Goal: Task Accomplishment & Management: Use online tool/utility

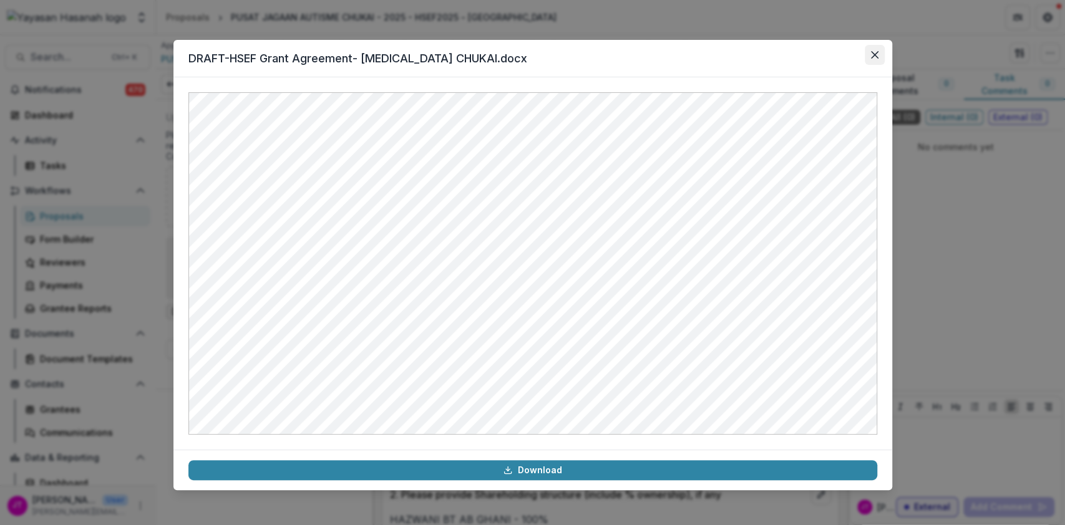
click at [880, 57] on button "Close" at bounding box center [875, 55] width 20 height 20
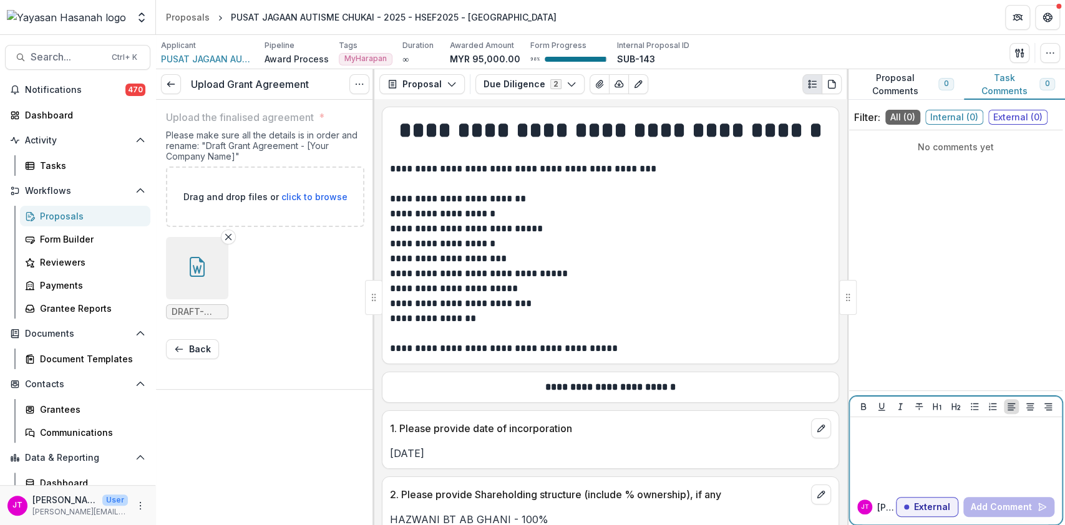
click at [951, 449] on div at bounding box center [956, 453] width 202 height 62
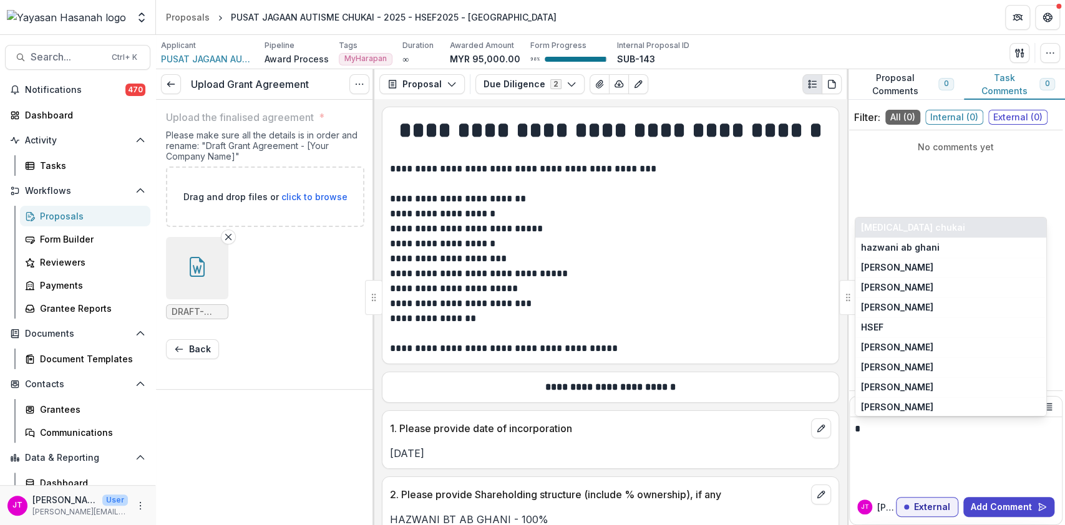
click at [945, 230] on button "[MEDICAL_DATA] chukai" at bounding box center [950, 228] width 191 height 20
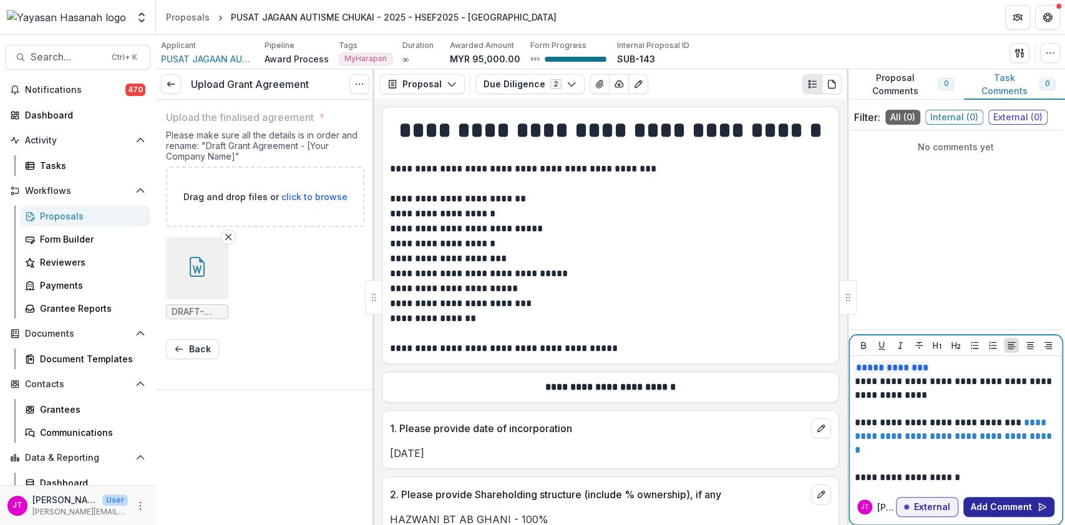
click at [1014, 499] on button "Add Comment" at bounding box center [1008, 507] width 91 height 20
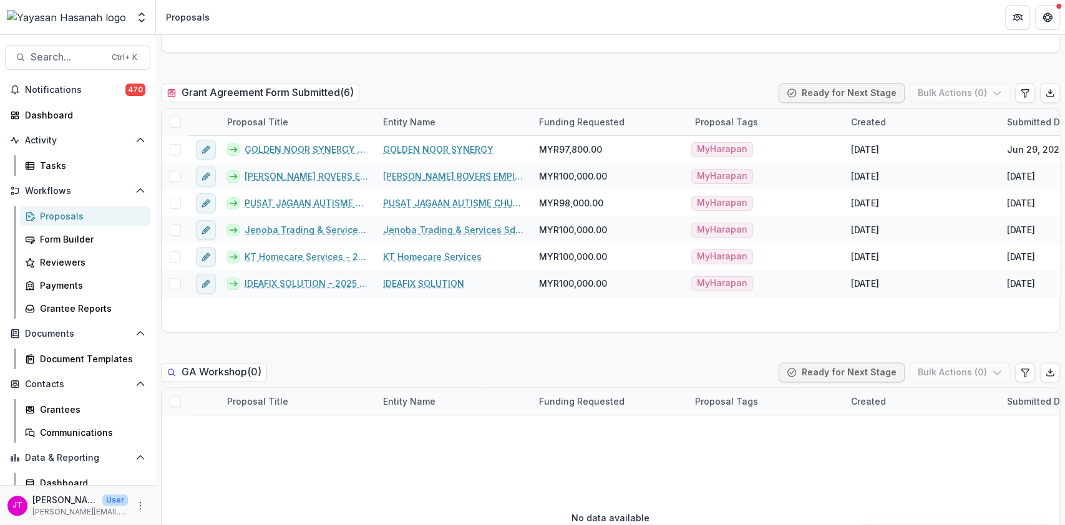
scroll to position [749, 0]
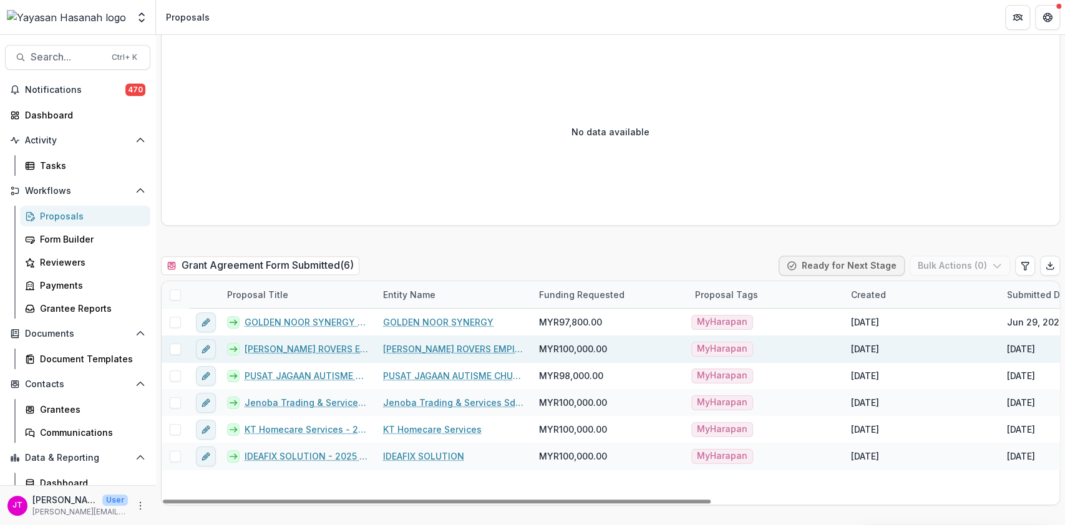
click at [299, 348] on link "[PERSON_NAME] ROVERS EMPIRE - 2025 - HSEF2025 - myHarapan" at bounding box center [307, 349] width 124 height 13
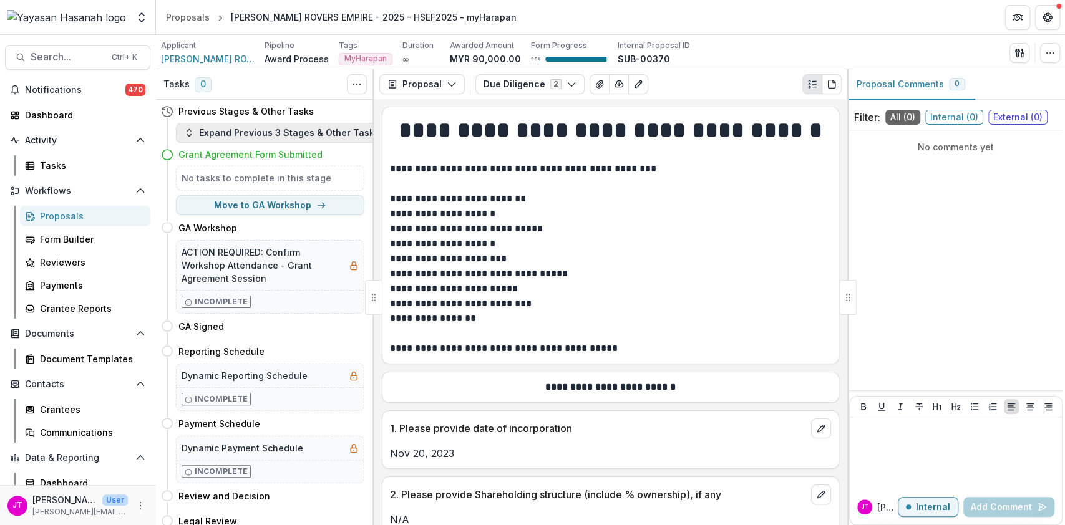
click at [281, 135] on button "Expand Previous 3 Stages & Other Tasks" at bounding box center [282, 133] width 212 height 20
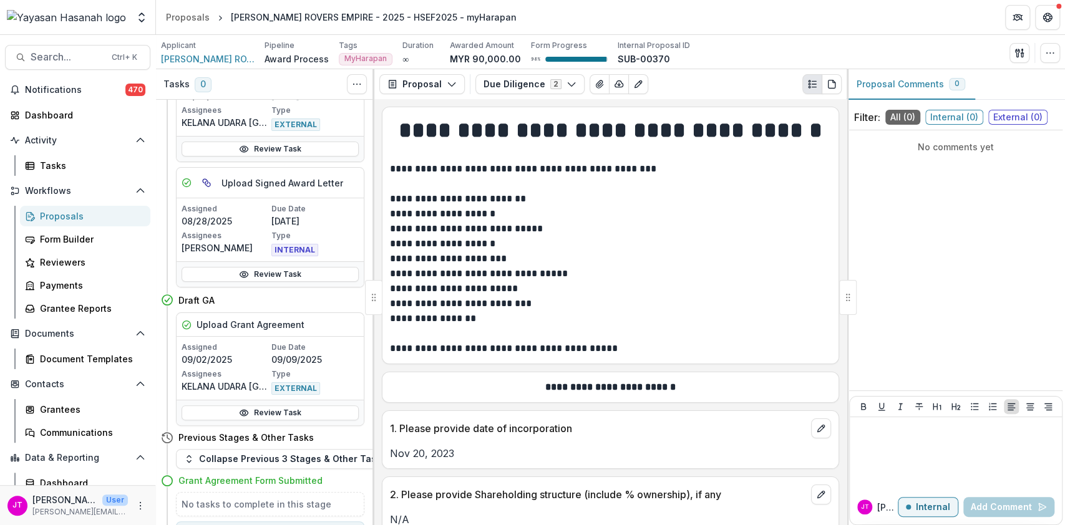
scroll to position [416, 0]
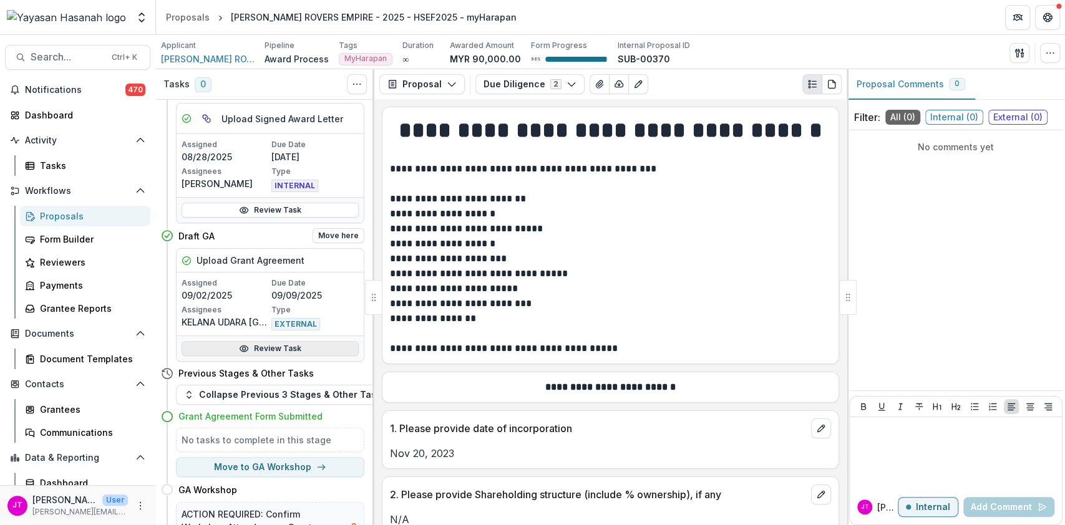
click at [261, 344] on link "Review Task" at bounding box center [270, 348] width 177 height 15
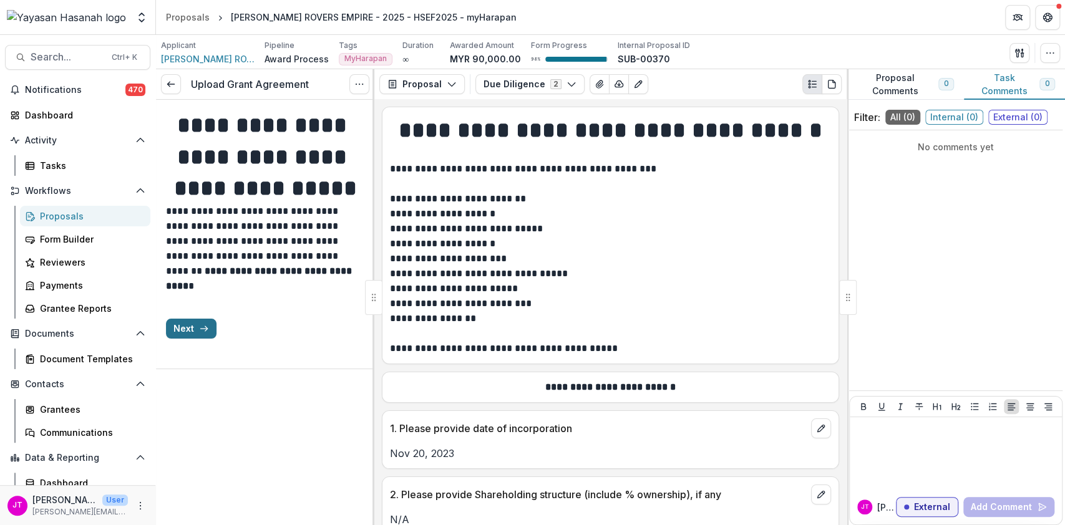
click at [205, 334] on icon "button" at bounding box center [204, 329] width 10 height 10
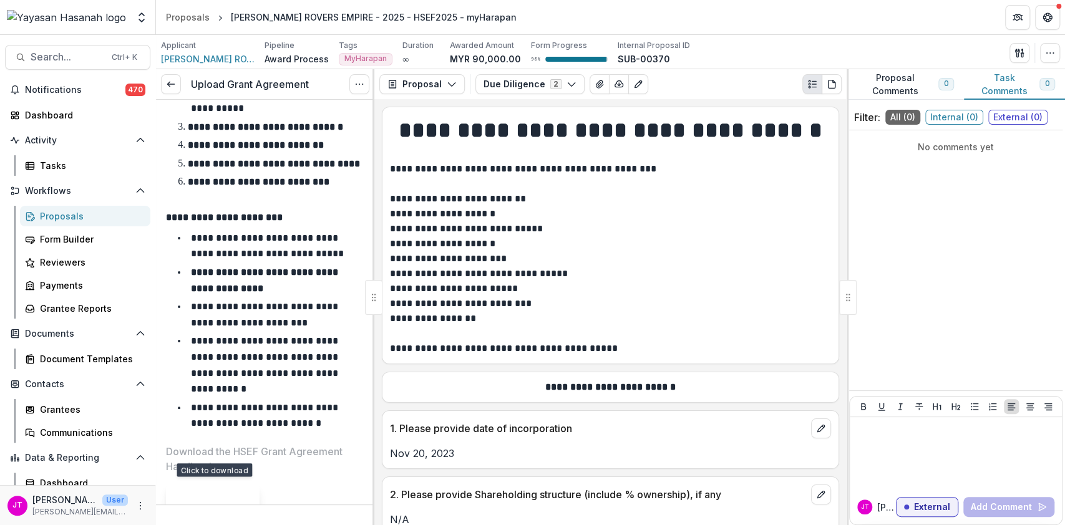
scroll to position [278, 0]
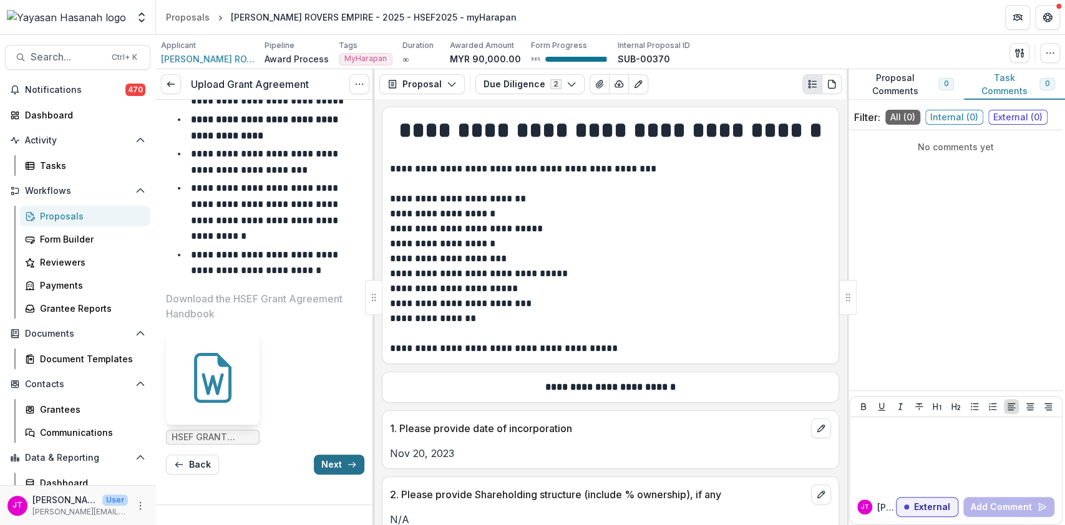
click at [333, 475] on button "Next" at bounding box center [339, 465] width 51 height 20
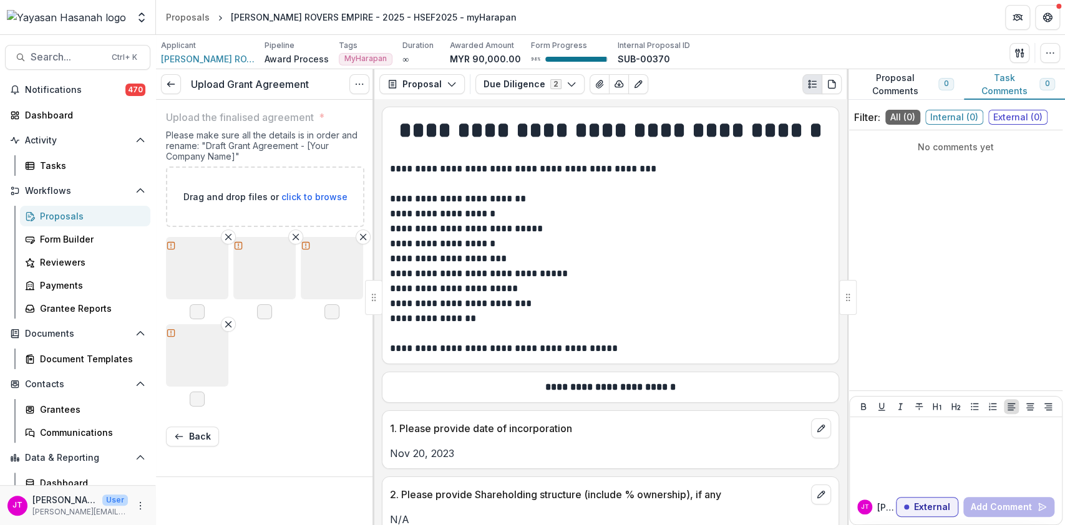
scroll to position [0, 0]
click at [339, 265] on icon "button" at bounding box center [332, 267] width 20 height 20
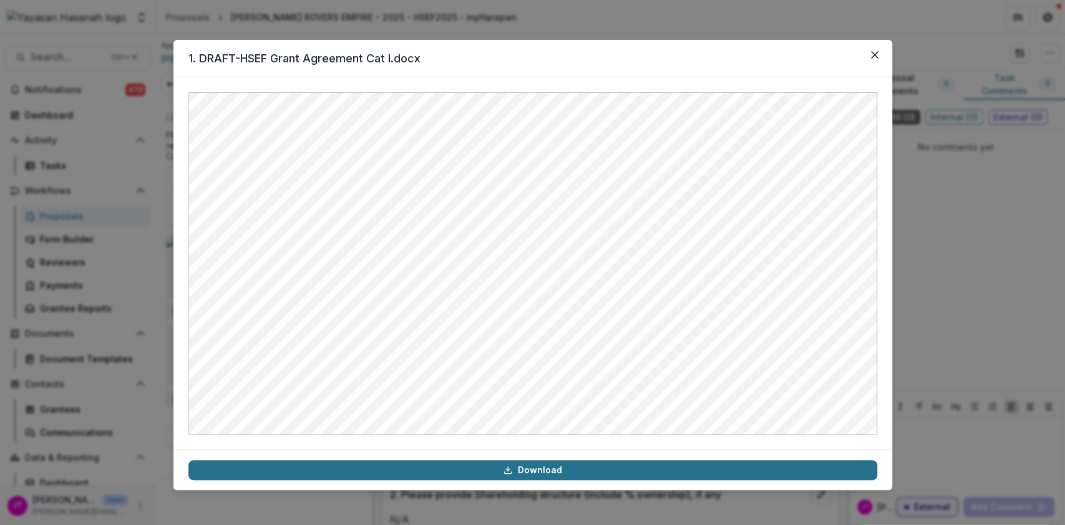
click at [529, 474] on link "Download" at bounding box center [532, 470] width 689 height 20
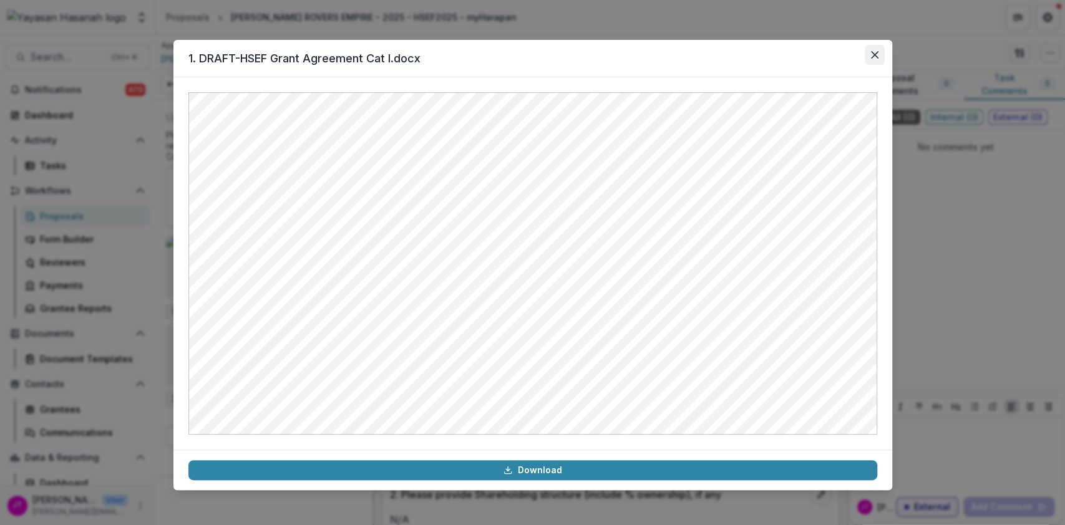
click at [876, 52] on icon "Close" at bounding box center [873, 54] width 7 height 7
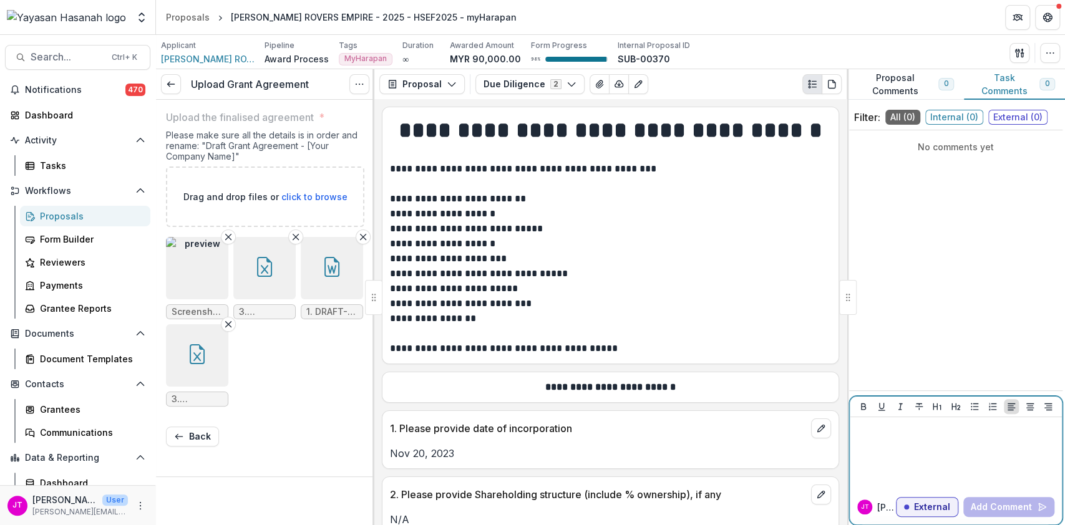
click at [886, 442] on div at bounding box center [956, 453] width 202 height 62
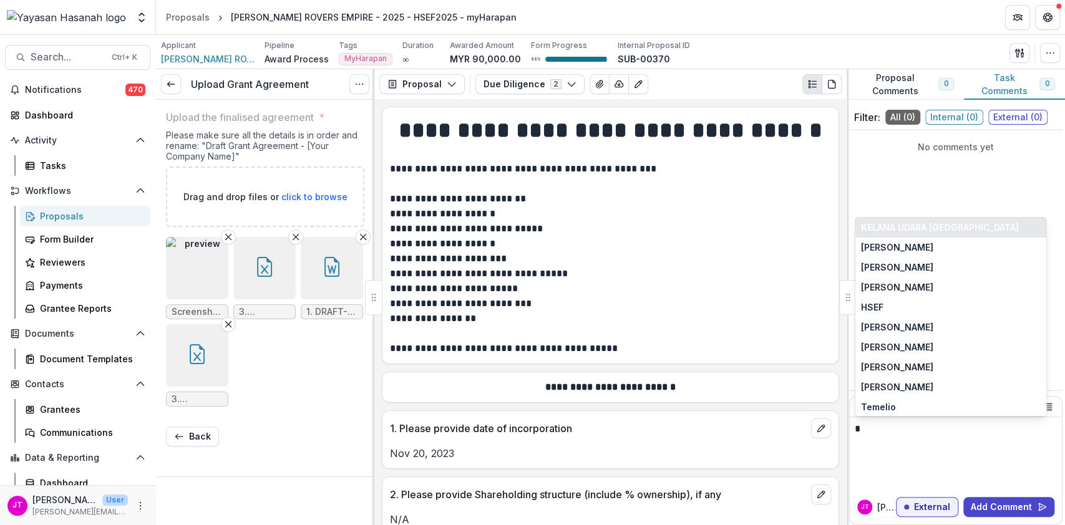
click at [933, 226] on button "KELANA UDARA [GEOGRAPHIC_DATA]" at bounding box center [950, 228] width 191 height 20
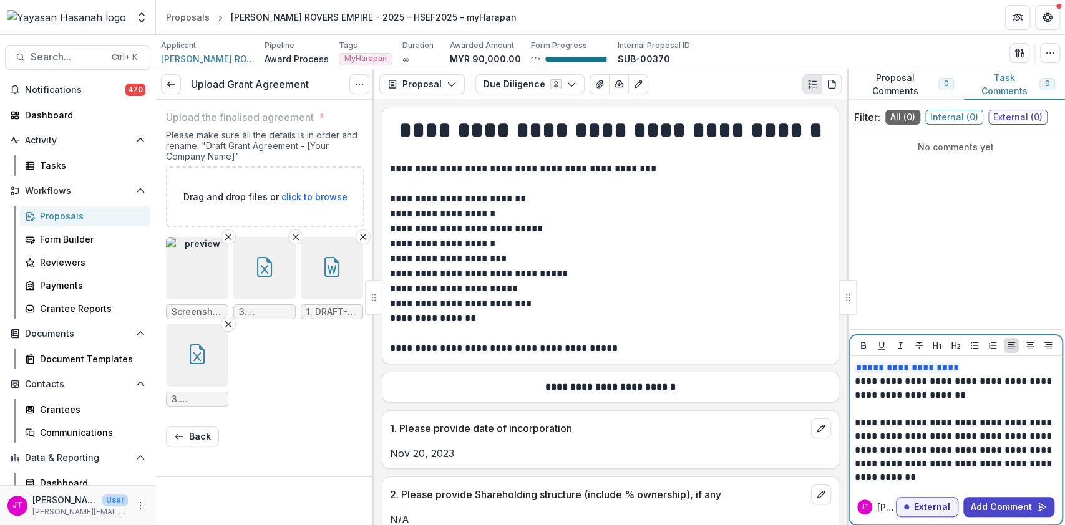
click at [855, 423] on p "**********" at bounding box center [956, 450] width 202 height 69
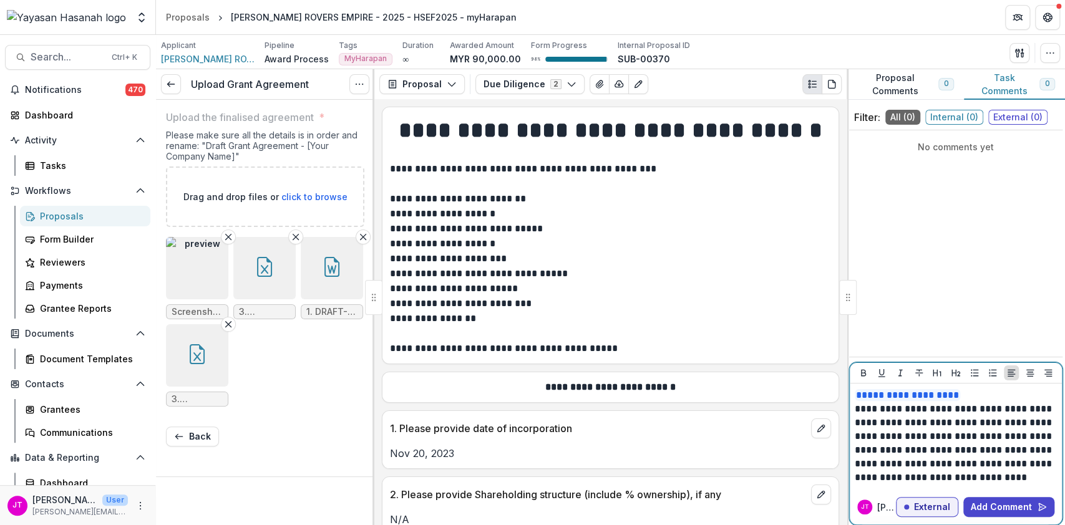
click at [1036, 437] on p "**********" at bounding box center [956, 443] width 202 height 82
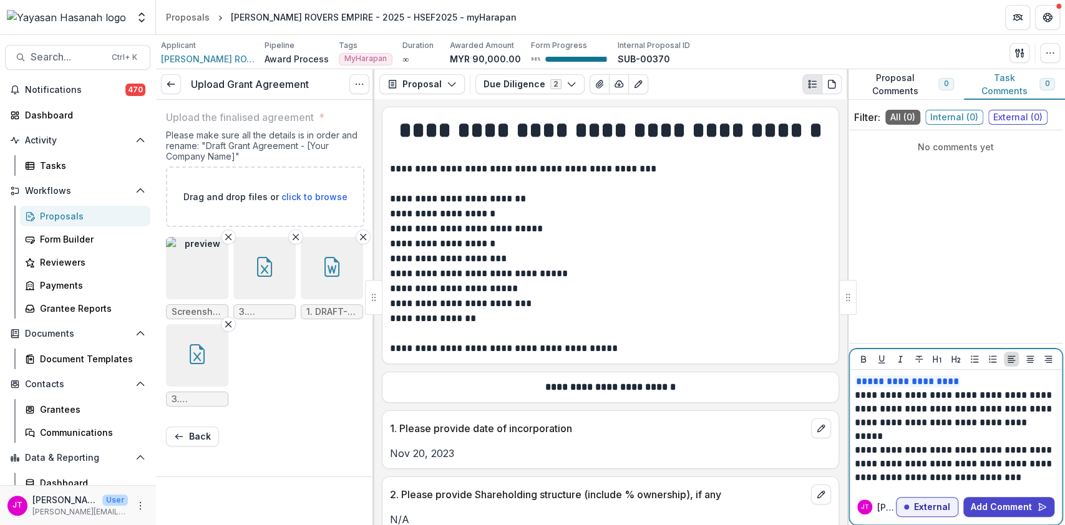
click at [1013, 480] on p "**********" at bounding box center [956, 464] width 202 height 41
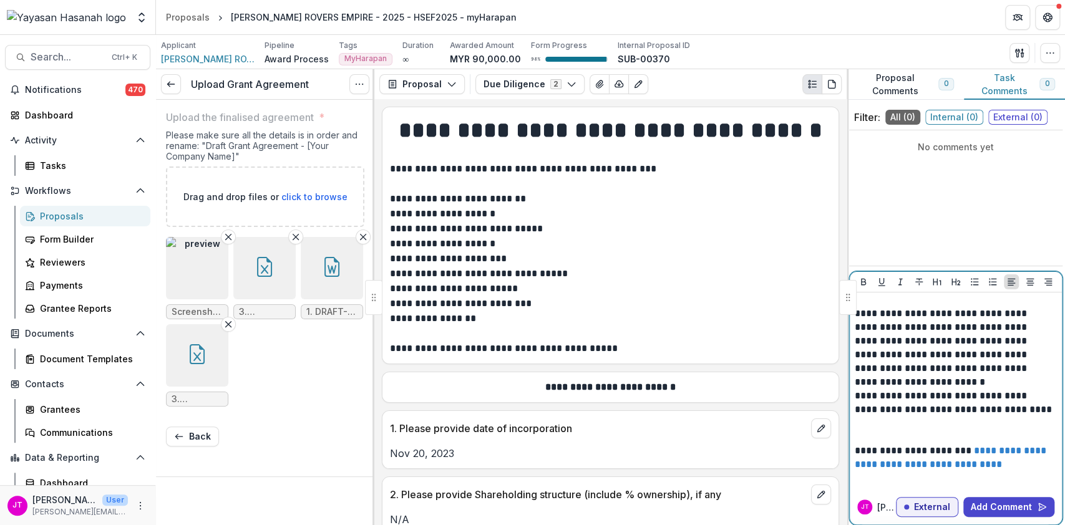
scroll to position [87, 0]
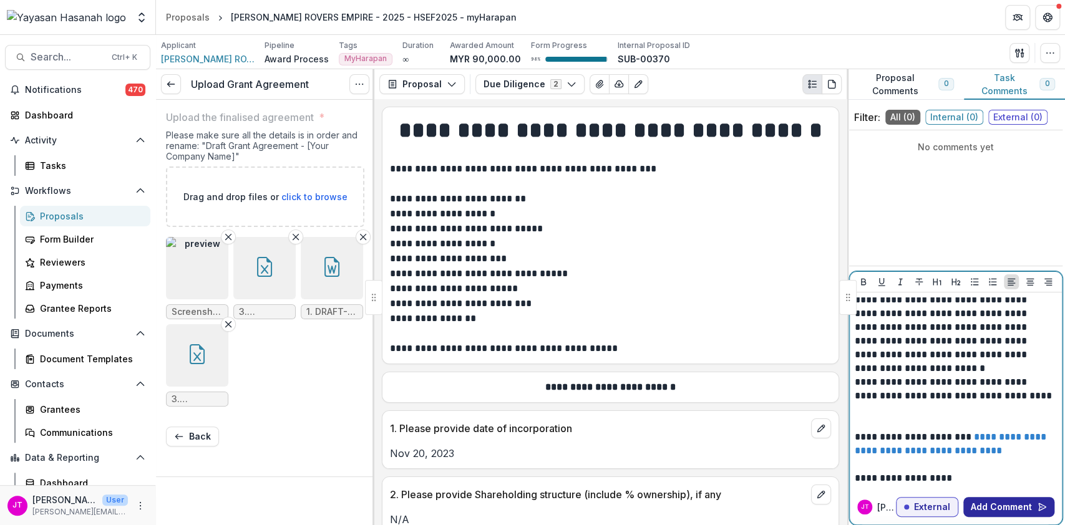
click at [998, 502] on button "Add Comment" at bounding box center [1008, 507] width 91 height 20
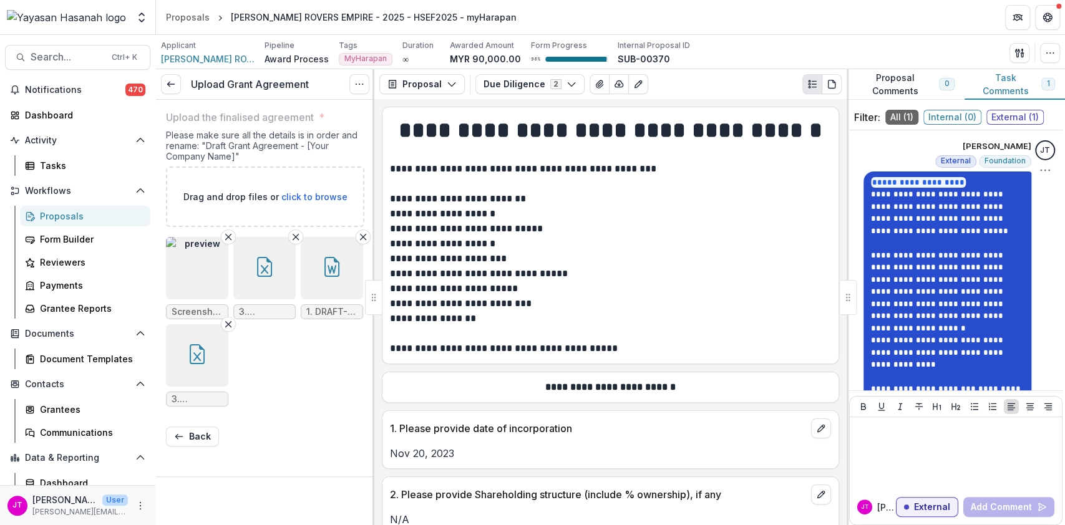
scroll to position [64, 0]
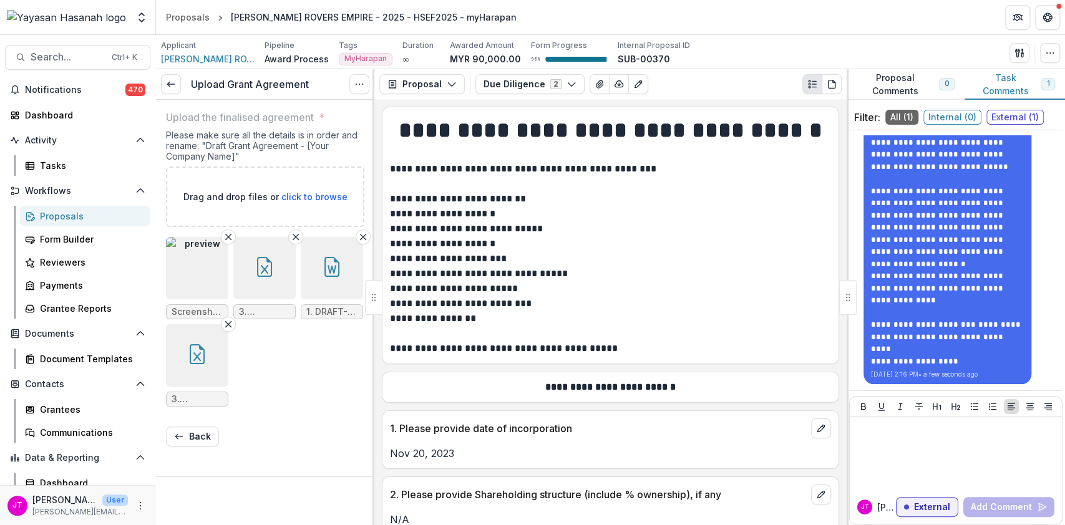
click at [253, 277] on button "button" at bounding box center [264, 268] width 62 height 62
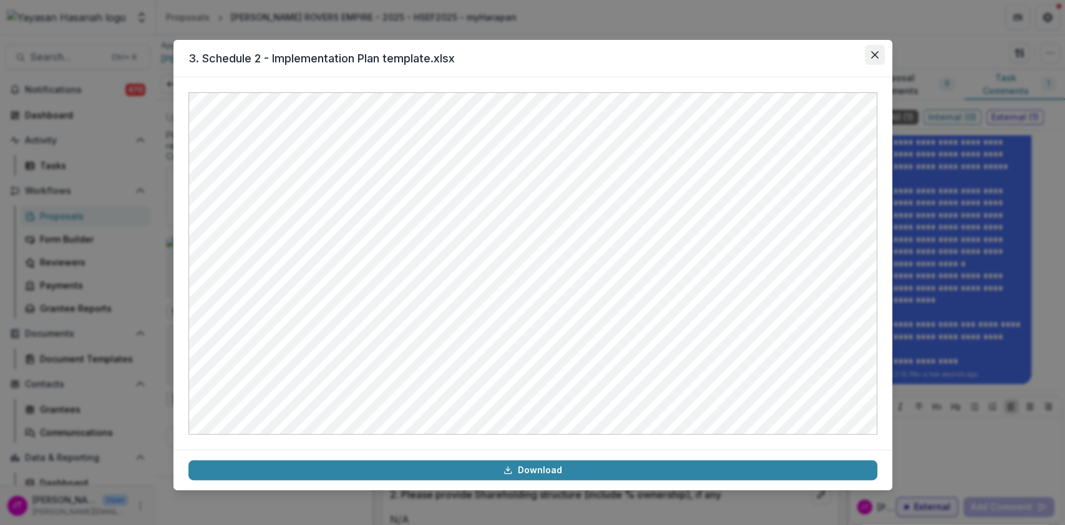
click at [880, 50] on button "Close" at bounding box center [875, 55] width 20 height 20
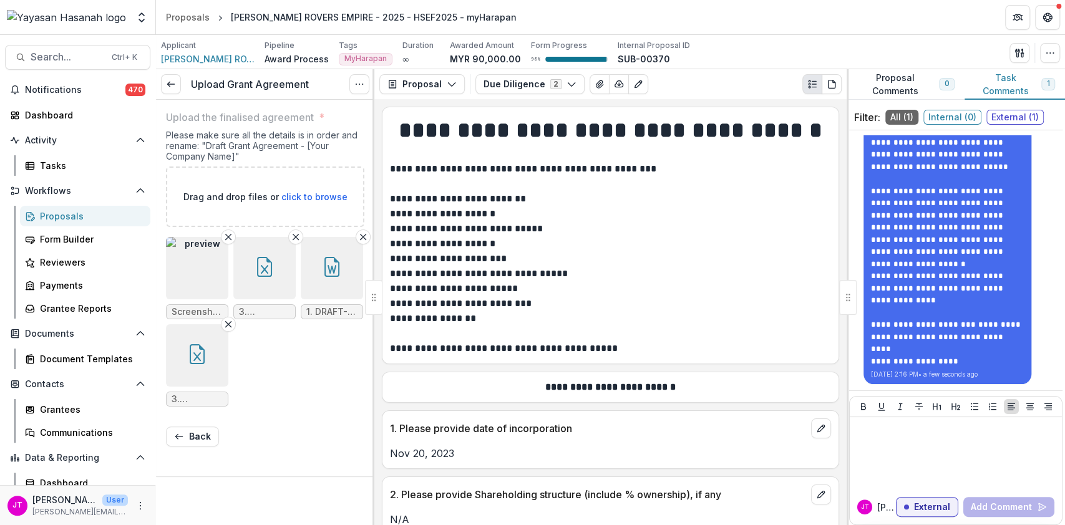
click at [175, 353] on button "button" at bounding box center [197, 355] width 62 height 62
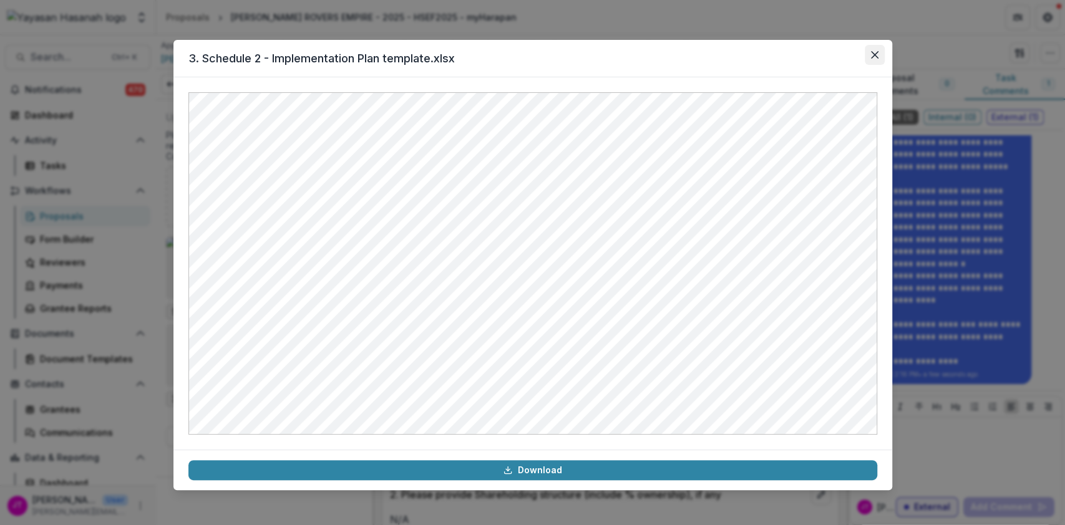
click at [874, 59] on button "Close" at bounding box center [875, 55] width 20 height 20
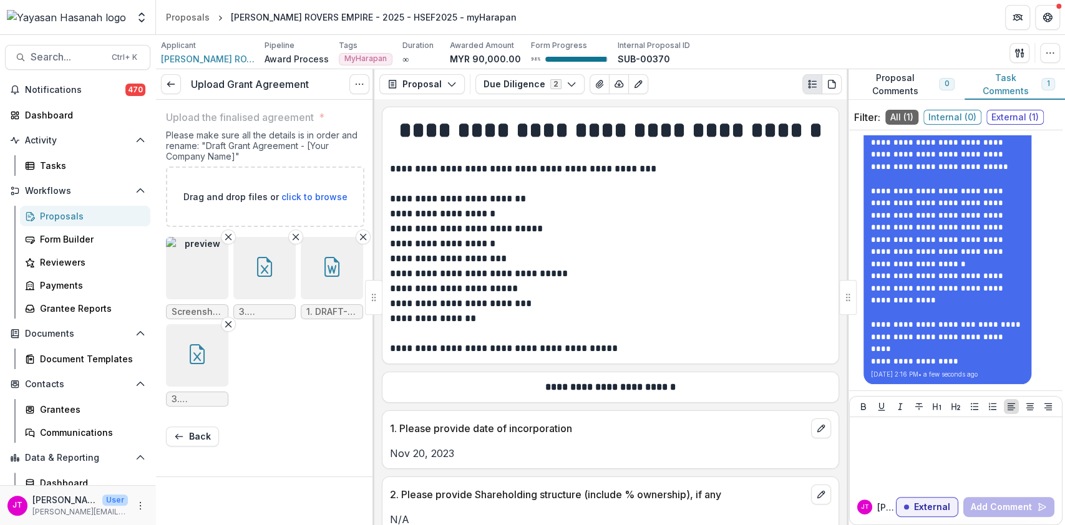
click at [204, 276] on img "button" at bounding box center [197, 268] width 62 height 62
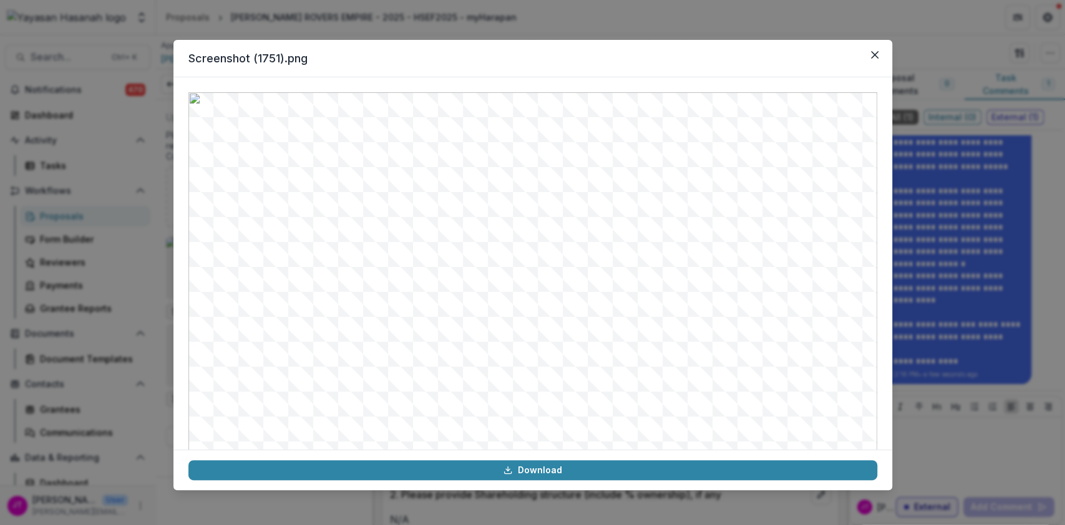
click at [863, 54] on header "Screenshot (1751).png" at bounding box center [532, 58] width 719 height 37
click at [879, 59] on button "Close" at bounding box center [875, 55] width 20 height 20
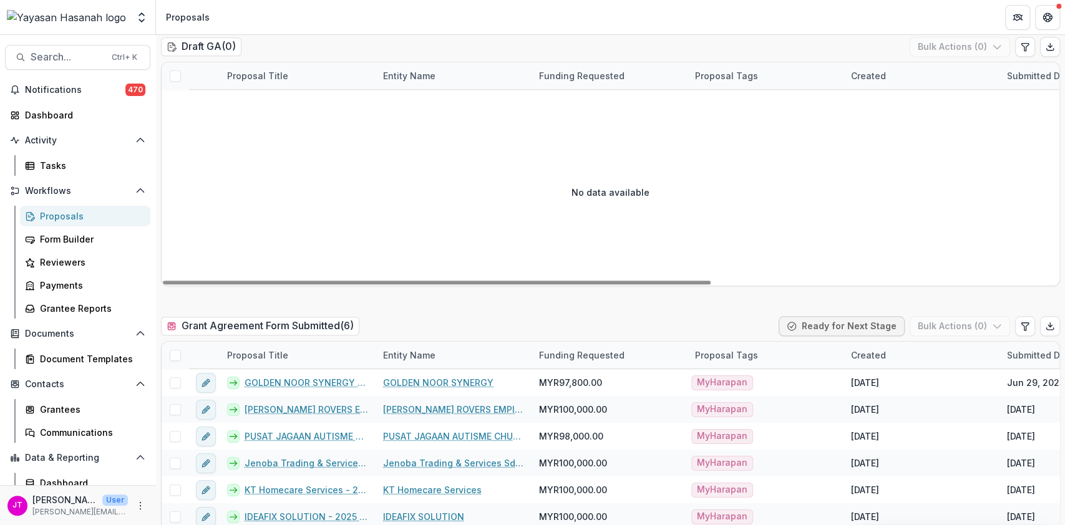
scroll to position [915, 0]
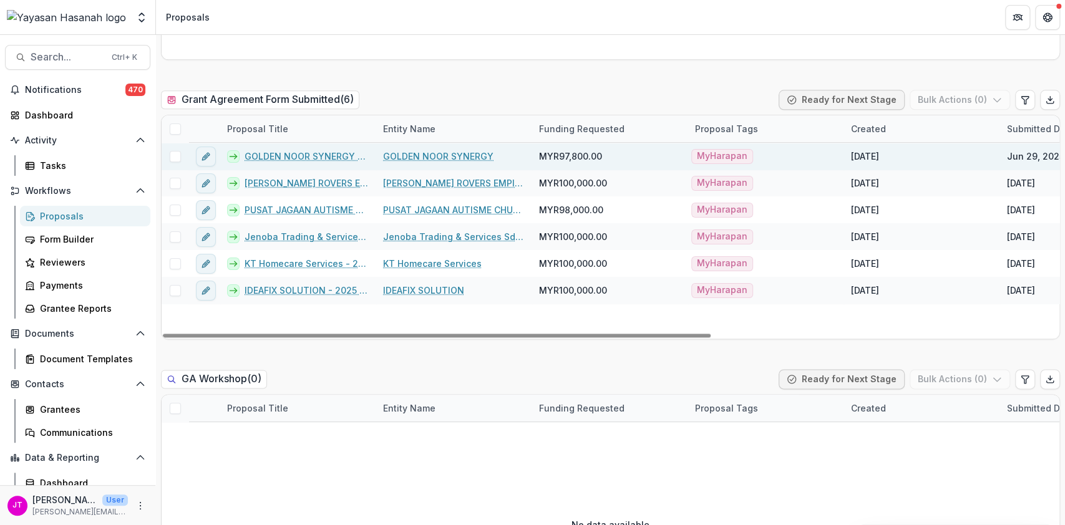
click at [273, 153] on link "GOLDEN NOOR SYNERGY - 2025 - HSEF2025 - [GEOGRAPHIC_DATA]" at bounding box center [307, 156] width 124 height 13
